Goal: Task Accomplishment & Management: Complete application form

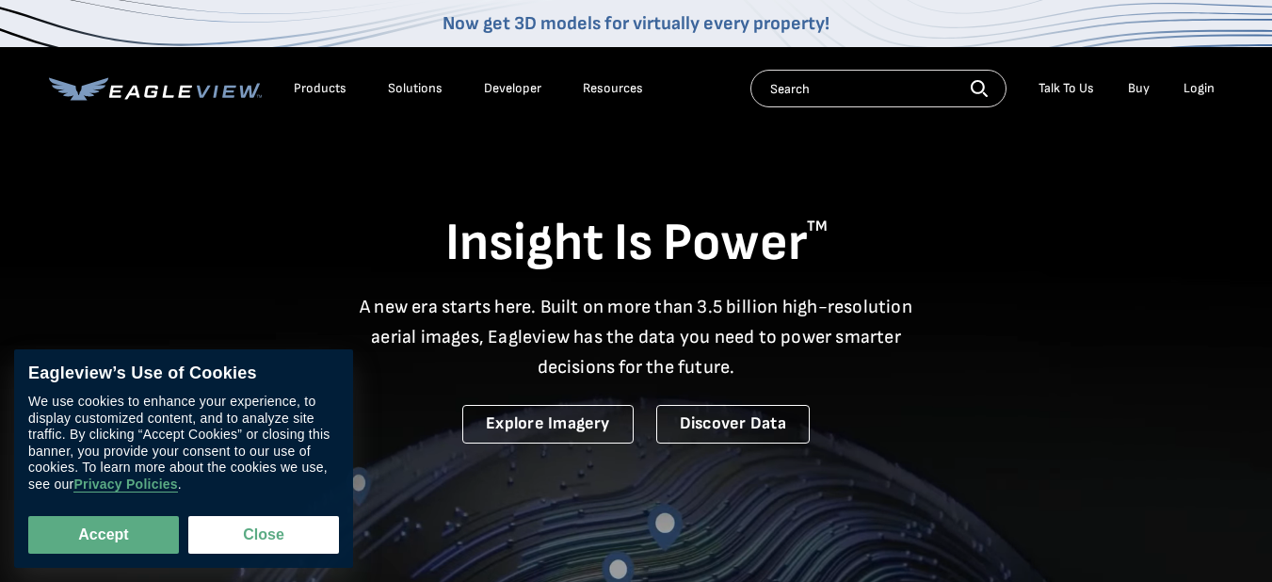
click at [1208, 85] on div "Login" at bounding box center [1199, 88] width 31 height 17
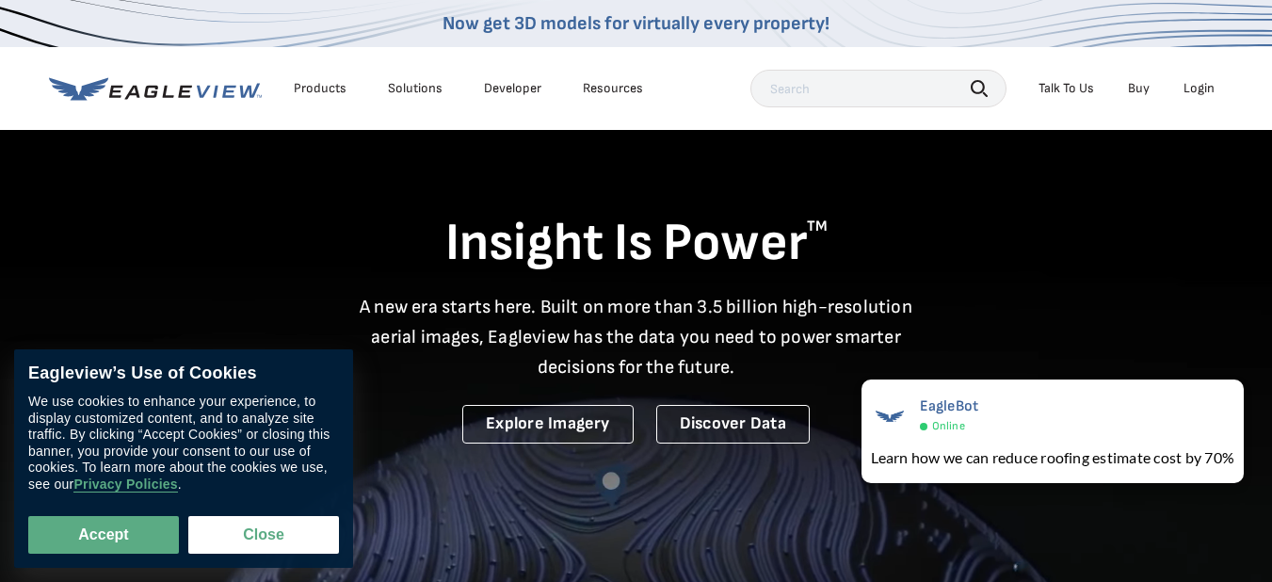
click at [1198, 92] on div "Login" at bounding box center [1199, 88] width 31 height 17
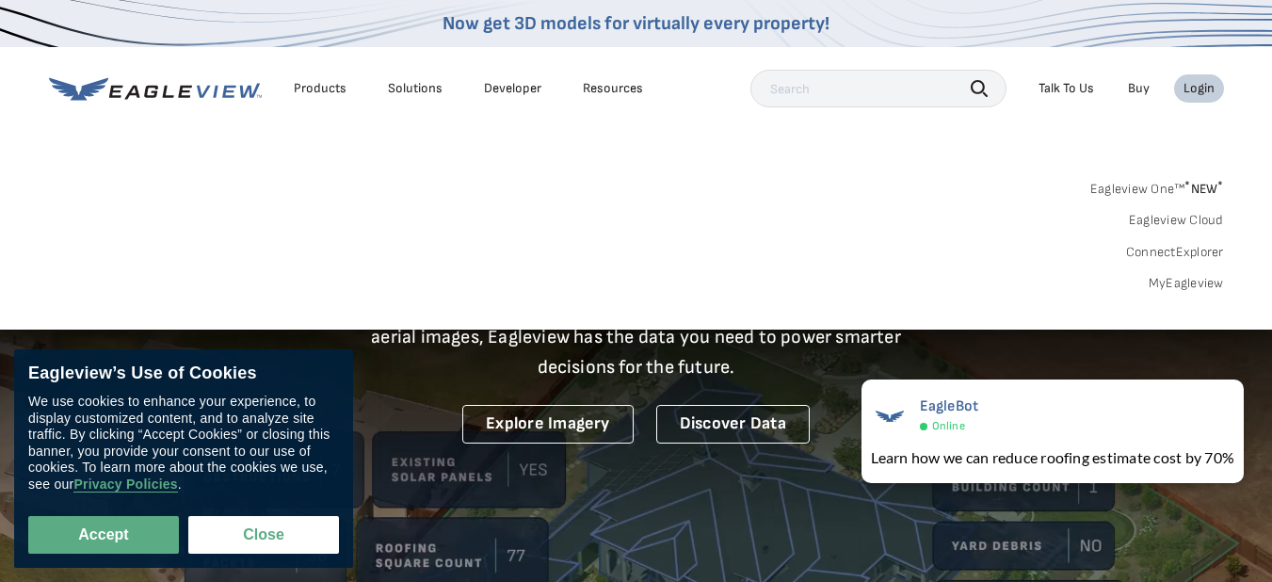
click at [1181, 285] on link "MyEagleview" at bounding box center [1186, 283] width 75 height 17
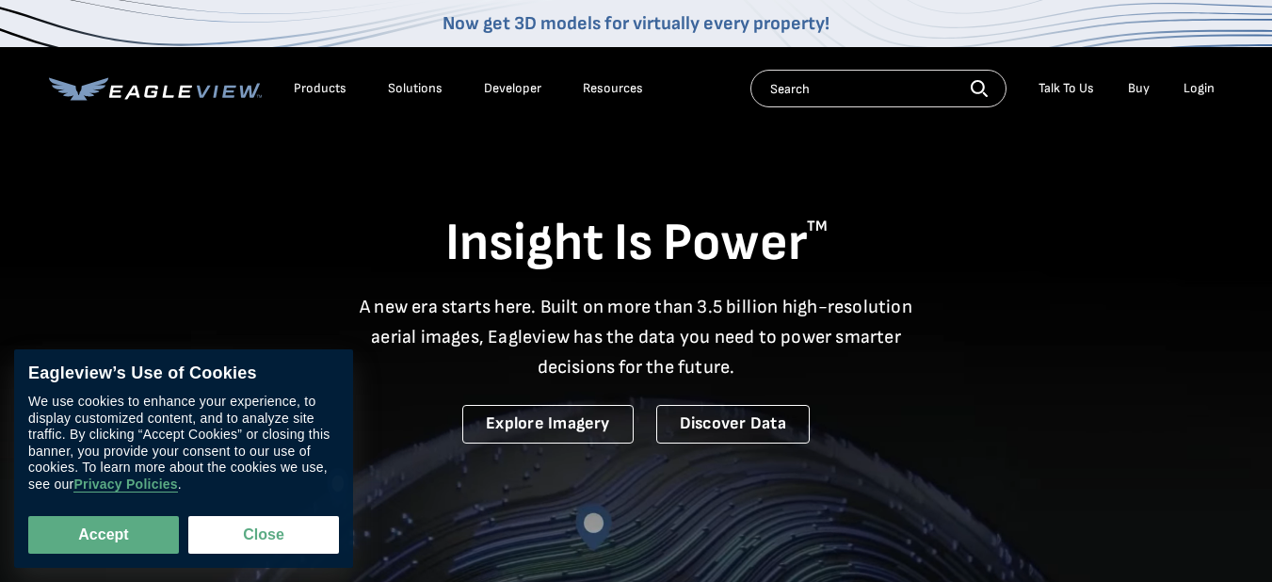
click at [1198, 94] on div "Login" at bounding box center [1199, 88] width 31 height 17
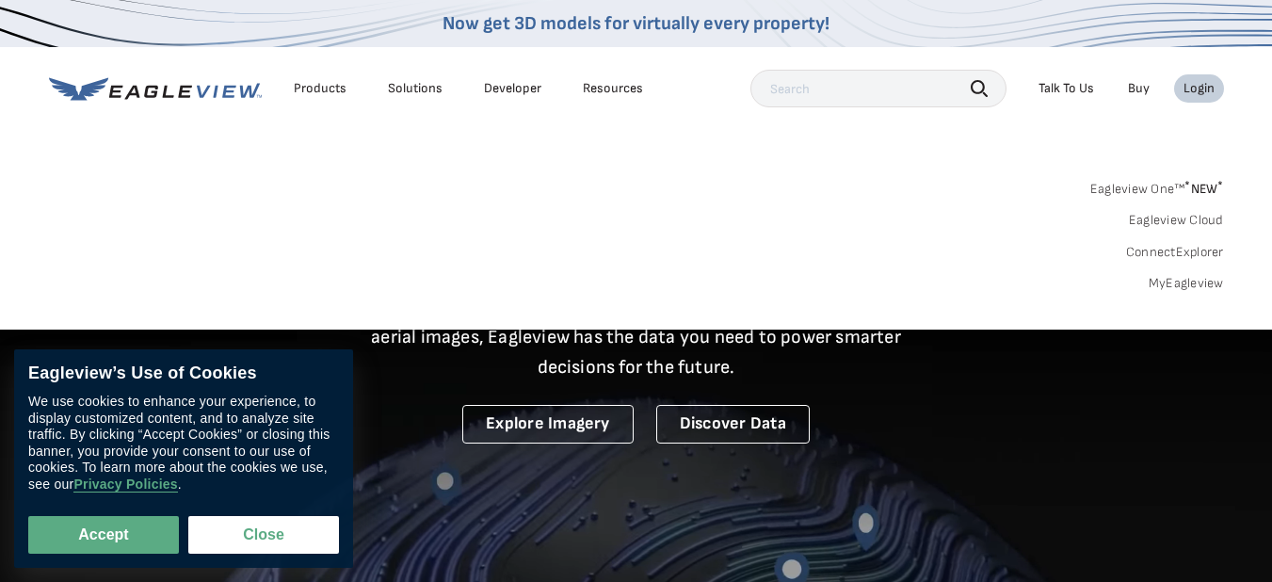
click at [1171, 286] on link "MyEagleview" at bounding box center [1186, 283] width 75 height 17
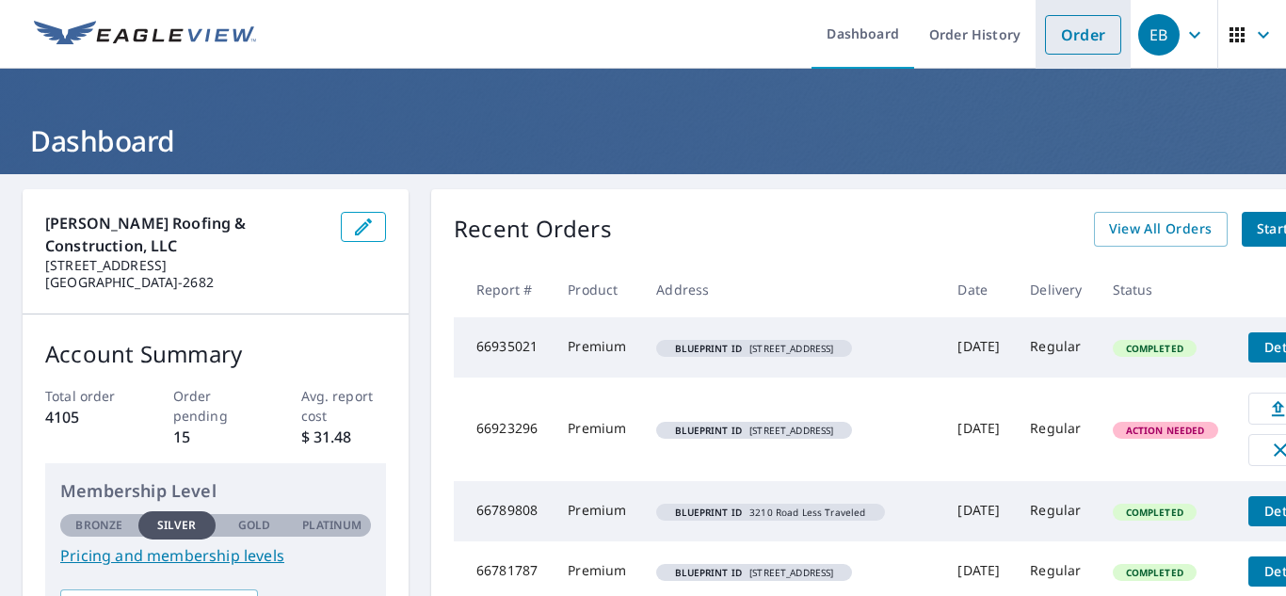
click at [1066, 37] on link "Order" at bounding box center [1083, 35] width 76 height 40
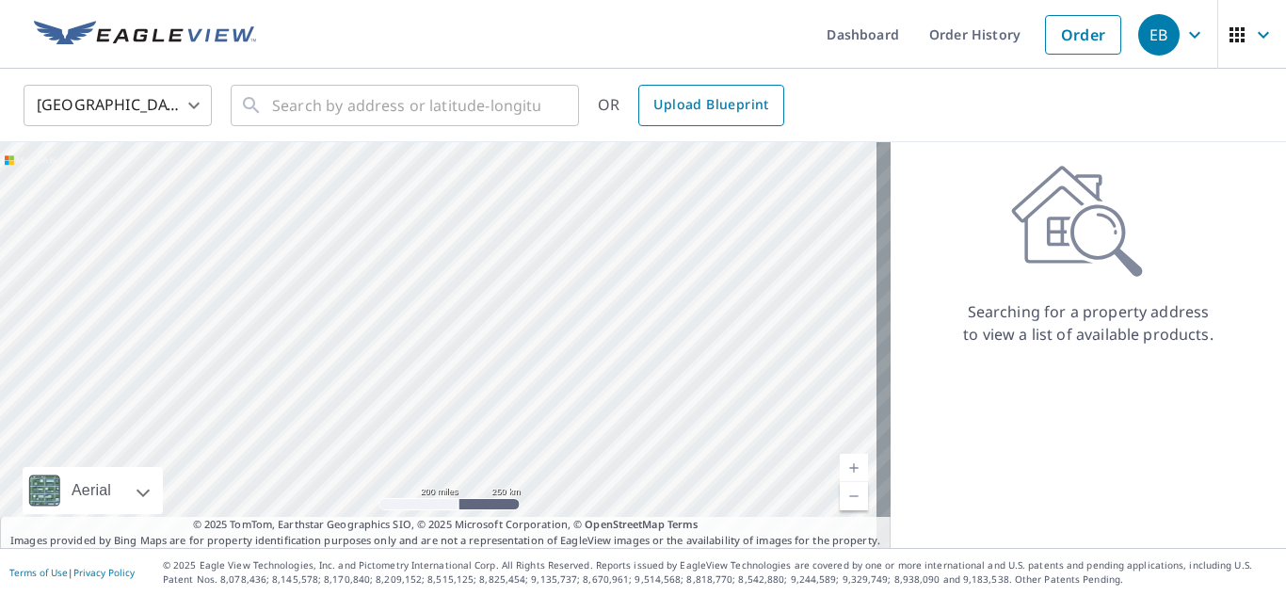
click at [729, 89] on link "Upload Blueprint" at bounding box center [710, 105] width 145 height 41
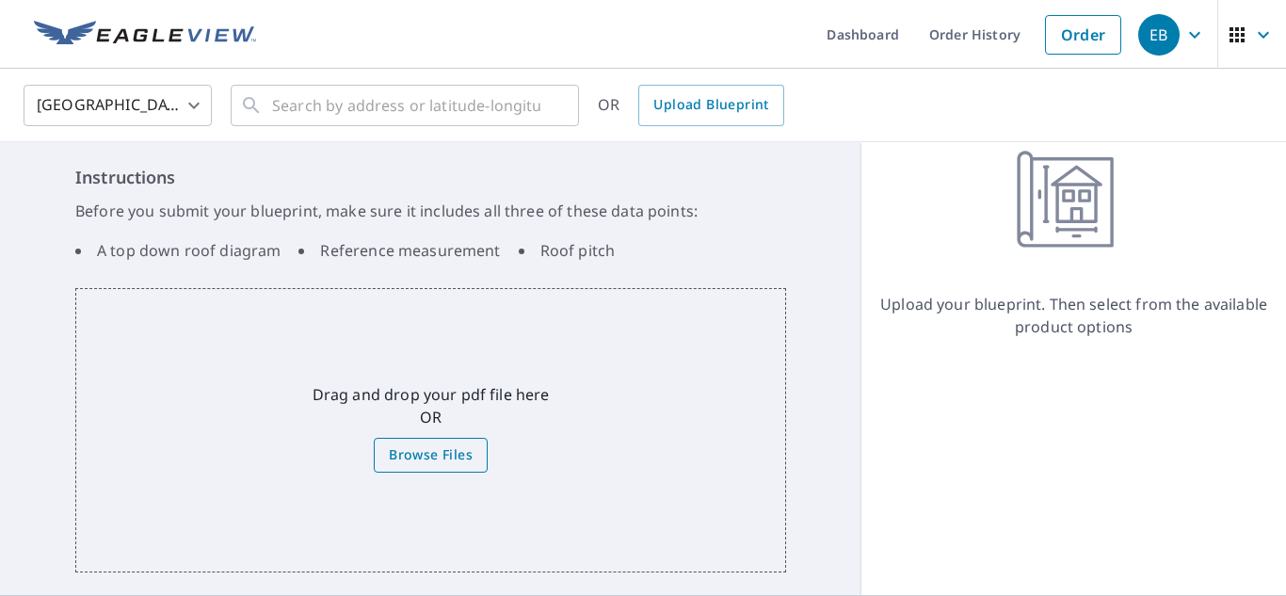
click at [447, 460] on span "Browse Files" at bounding box center [431, 456] width 84 height 24
click at [0, 0] on input "Browse Files" at bounding box center [0, 0] width 0 height 0
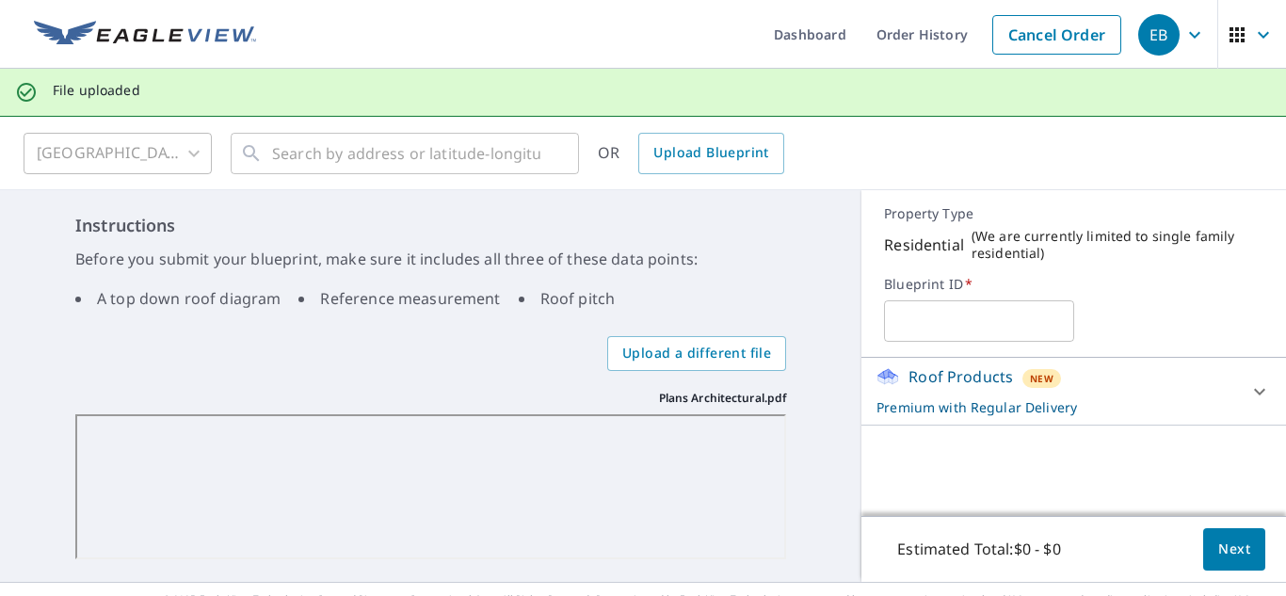
click at [958, 316] on input "text" at bounding box center [978, 321] width 189 height 53
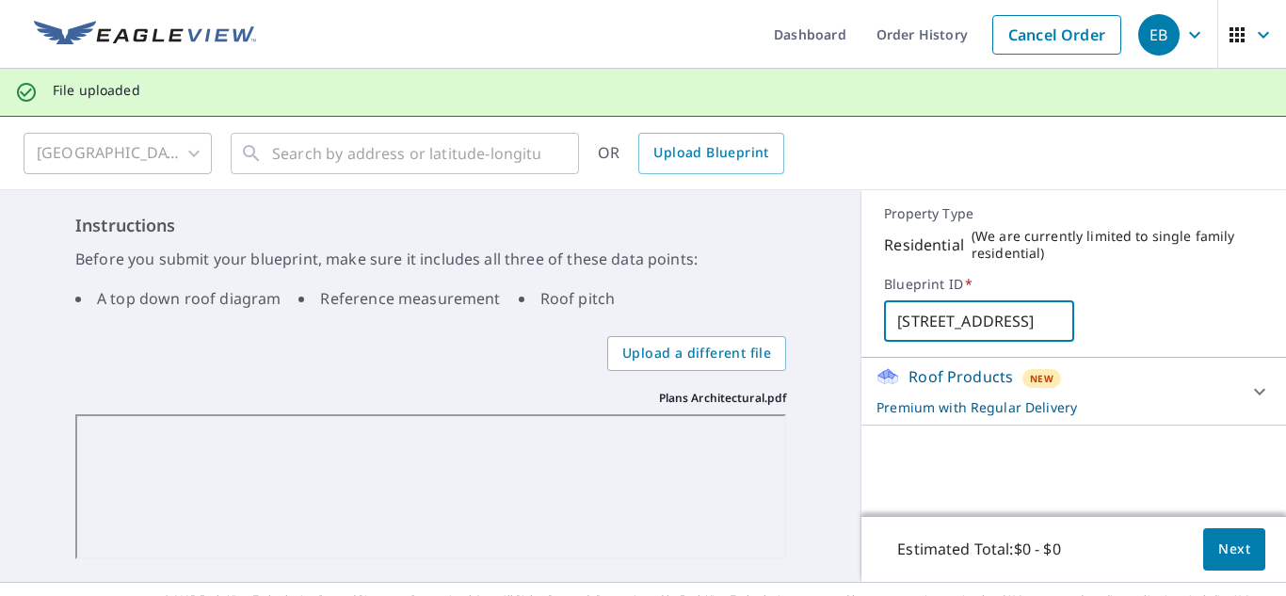
type input "2336 Garden Road"
click at [1219, 537] on button "Next" at bounding box center [1234, 549] width 62 height 42
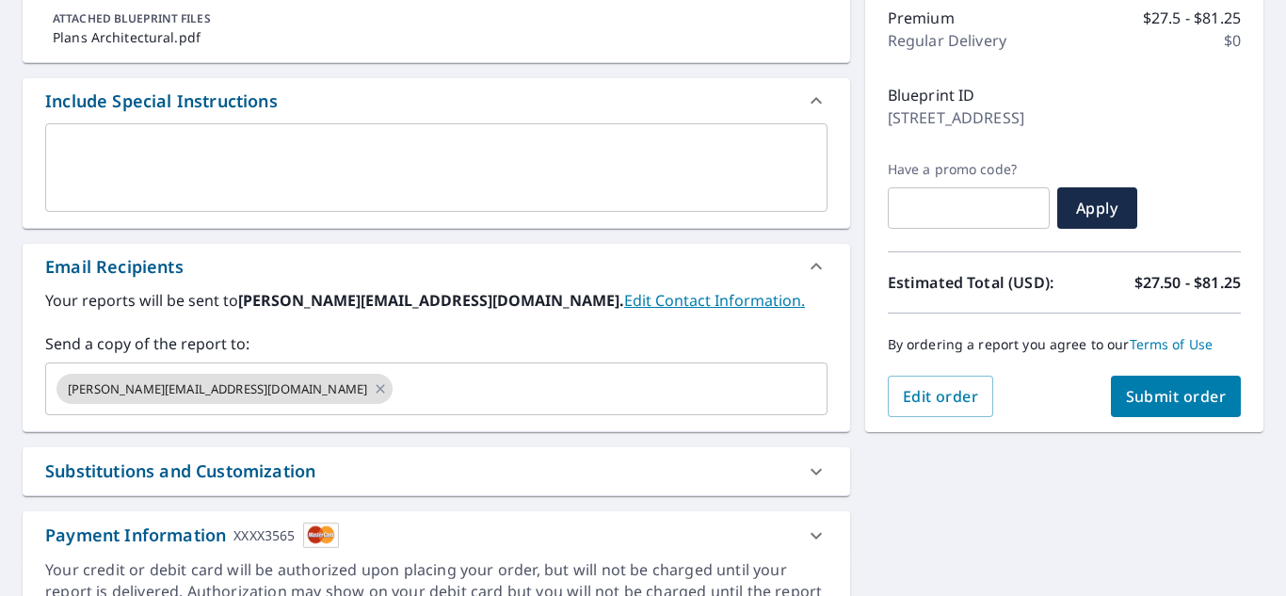
click at [1173, 392] on span "Submit order" at bounding box center [1176, 396] width 101 height 21
checkbox input "true"
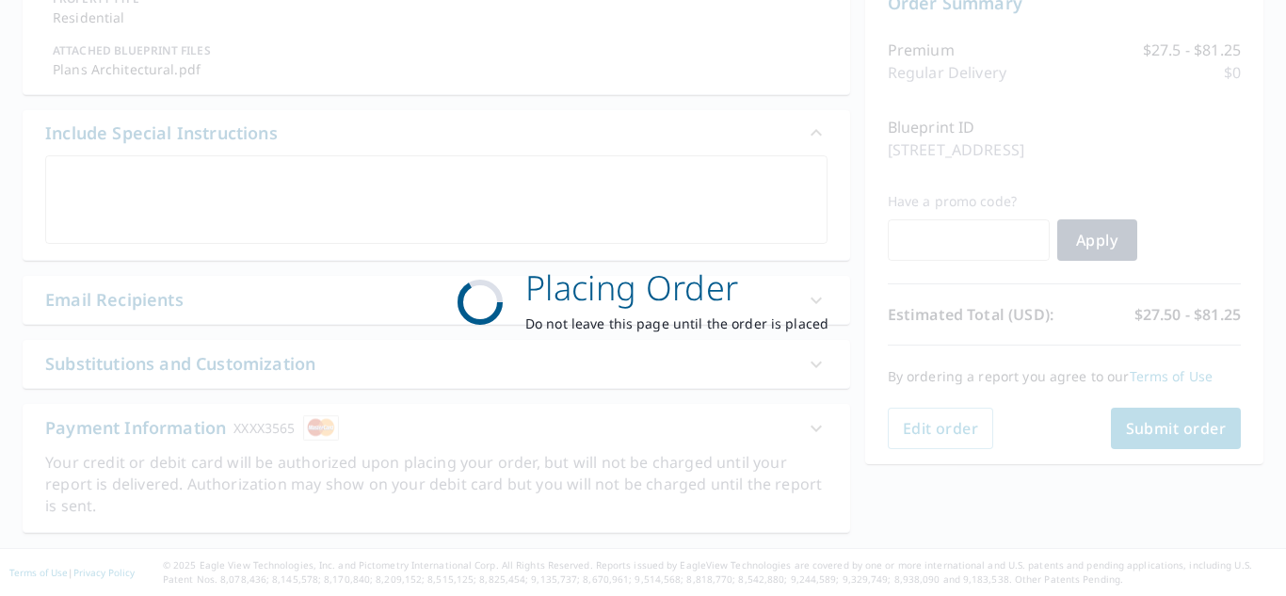
scroll to position [214, 0]
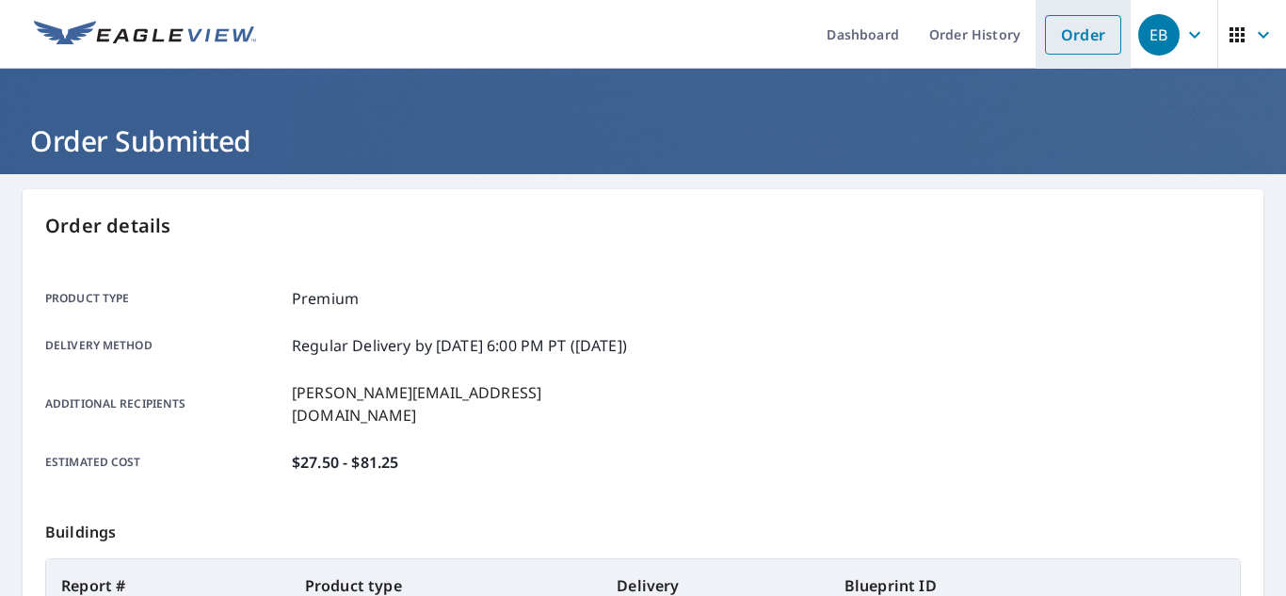
click at [1074, 29] on link "Order" at bounding box center [1083, 35] width 76 height 40
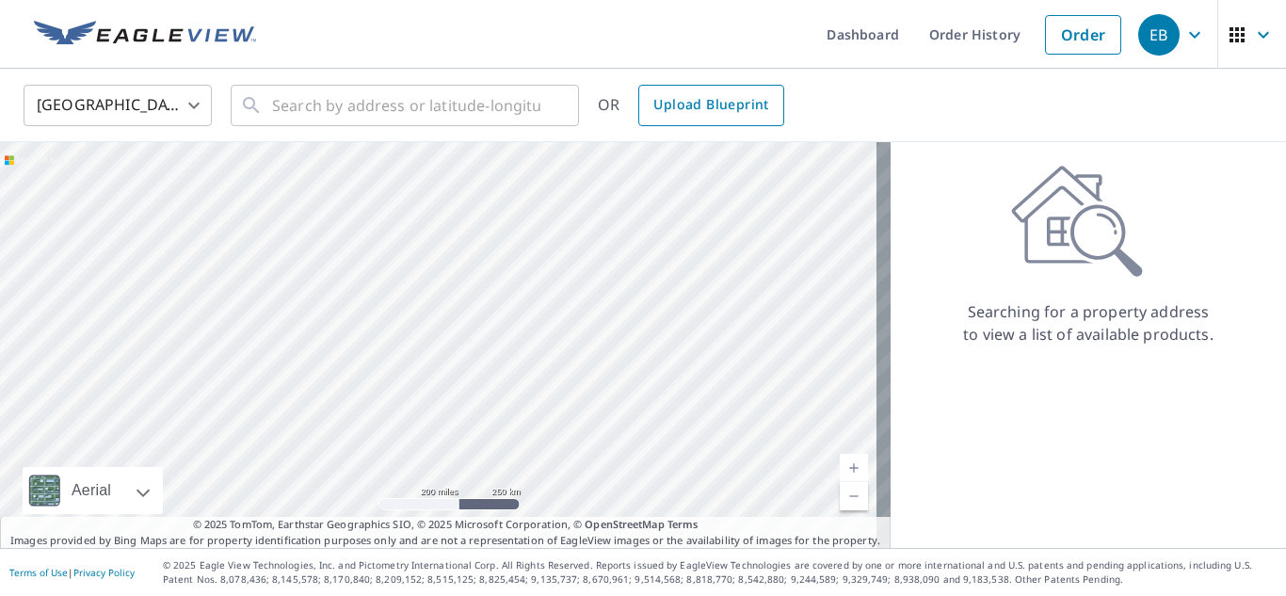
click at [706, 89] on link "Upload Blueprint" at bounding box center [710, 105] width 145 height 41
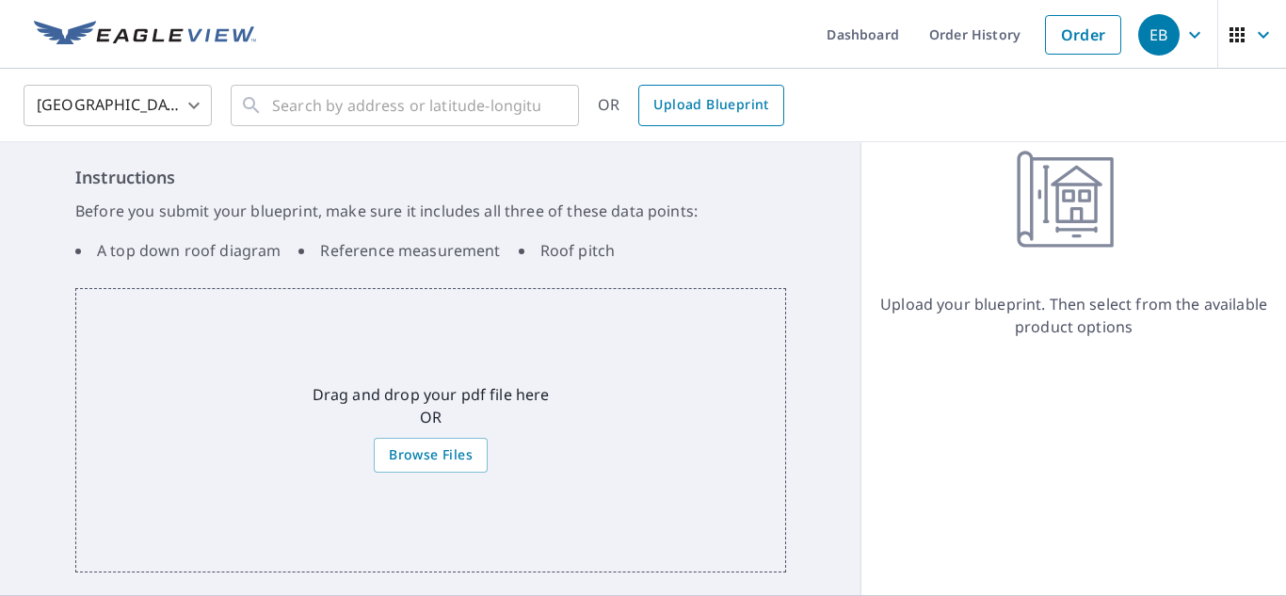
click at [694, 115] on span "Upload Blueprint" at bounding box center [711, 105] width 115 height 24
click at [434, 466] on span "Browse Files" at bounding box center [431, 456] width 84 height 24
click at [0, 0] on input "Browse Files" at bounding box center [0, 0] width 0 height 0
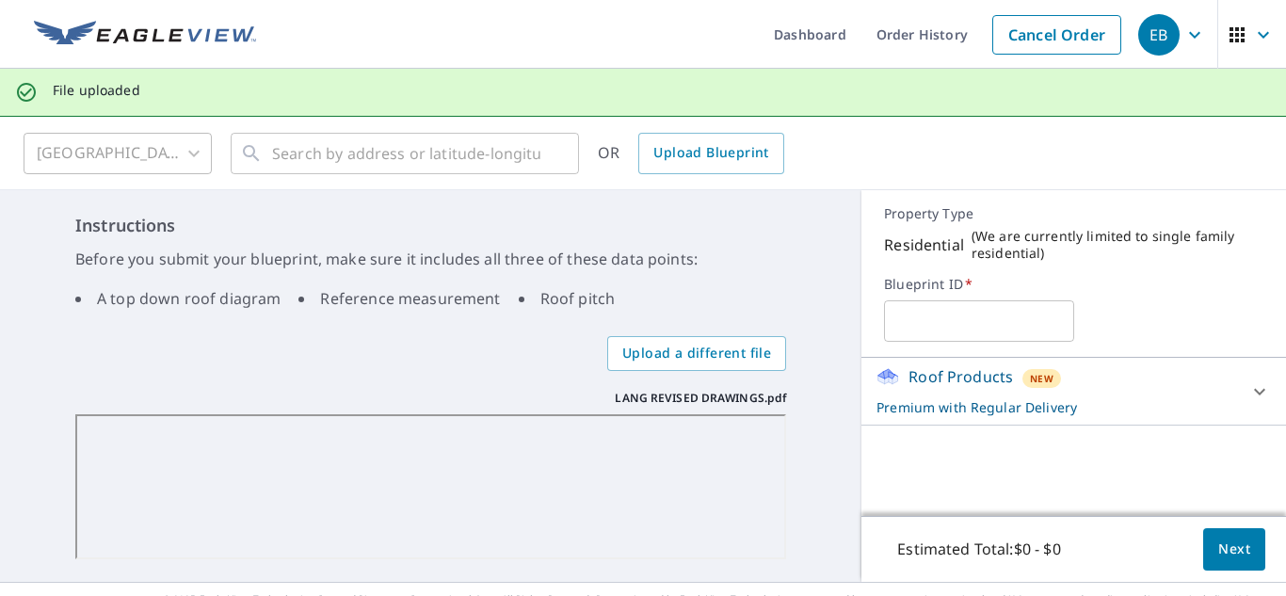
click at [947, 322] on input "text" at bounding box center [978, 321] width 189 height 53
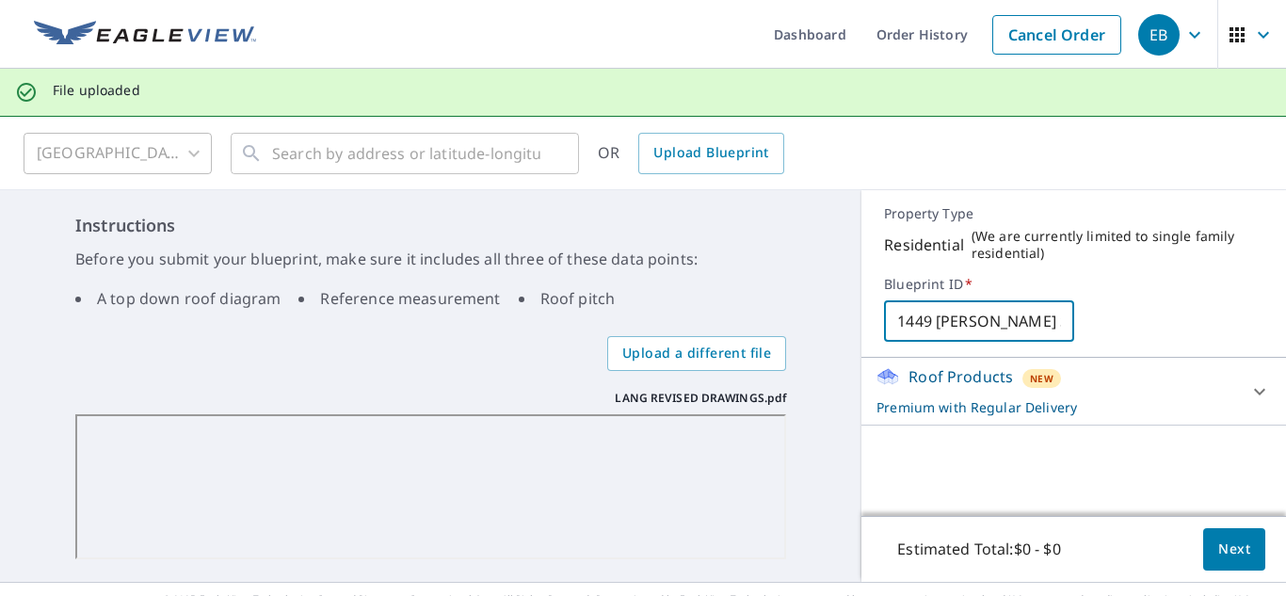
type input "1449 Turner Street"
click at [1228, 546] on span "Next" at bounding box center [1235, 550] width 32 height 24
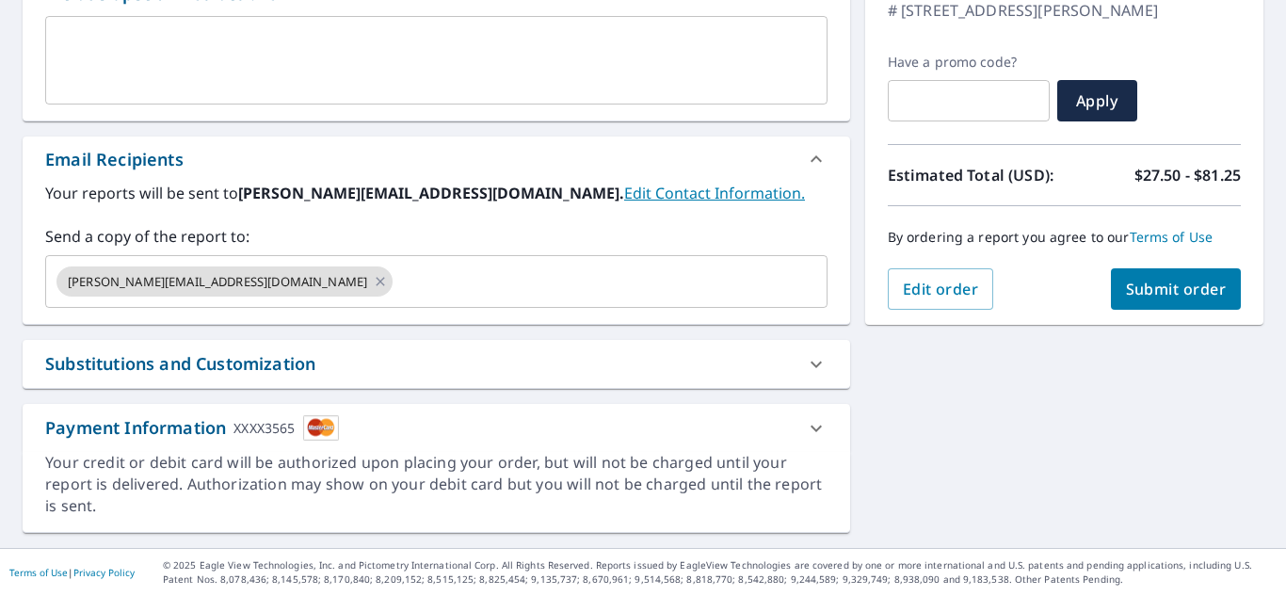
click at [1165, 295] on span "Submit order" at bounding box center [1176, 289] width 101 height 21
checkbox input "true"
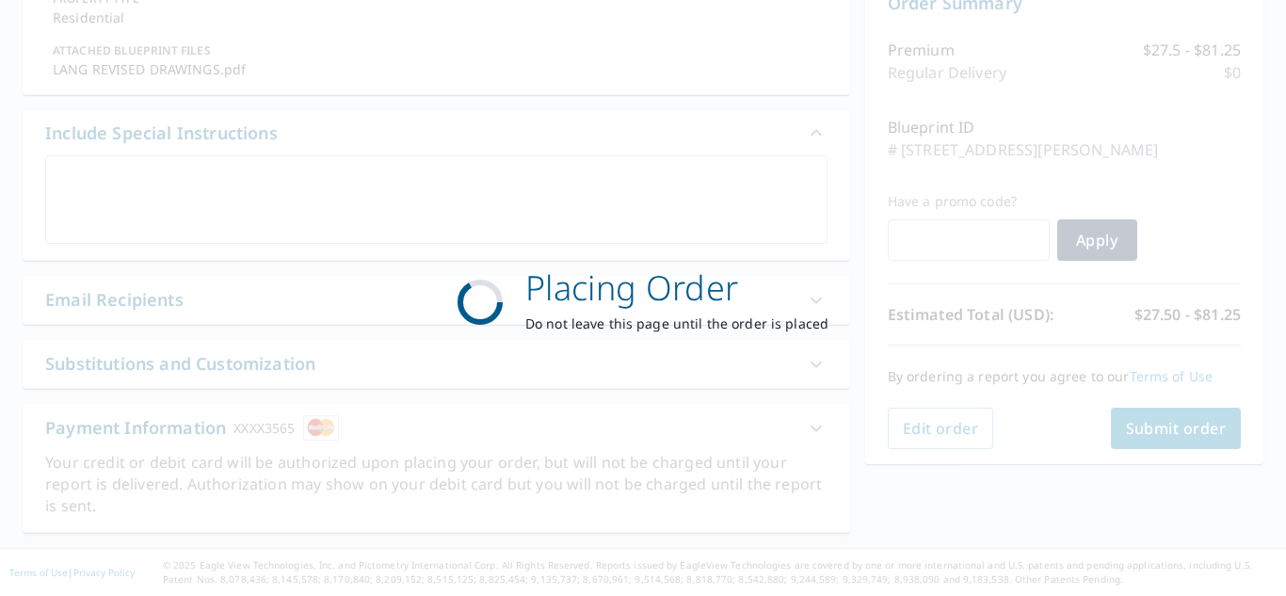
scroll to position [214, 0]
